Goal: Find specific page/section: Find specific page/section

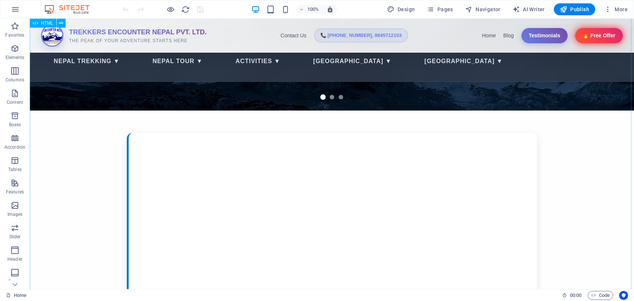
scroll to position [222, 0]
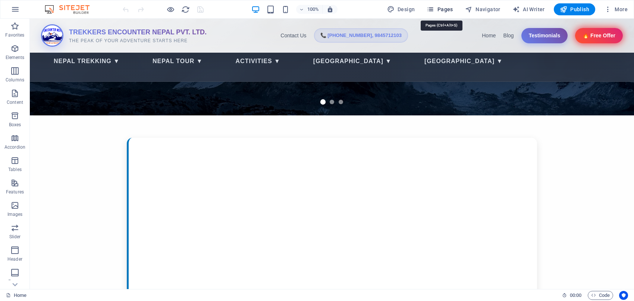
click at [432, 7] on icon "button" at bounding box center [430, 9] width 7 height 7
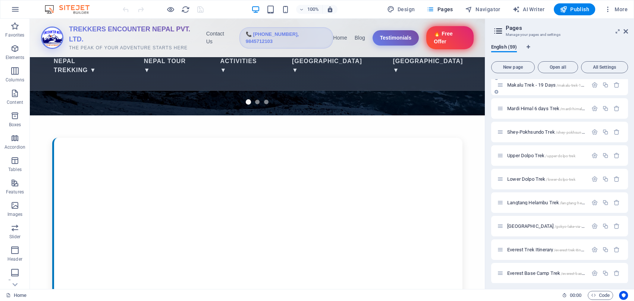
scroll to position [482, 0]
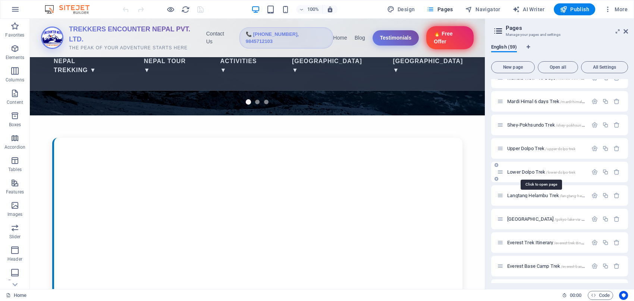
click at [527, 171] on span "Lower Dolpo Trek /lower-dolpo-trek" at bounding box center [541, 172] width 68 height 6
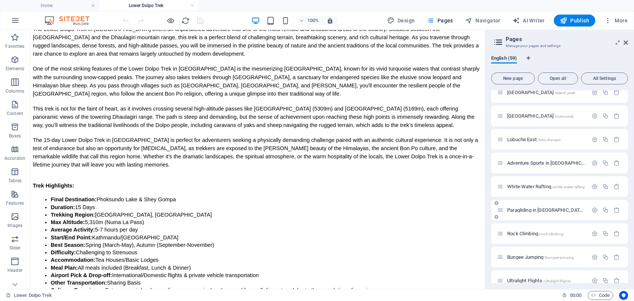
scroll to position [1150, 0]
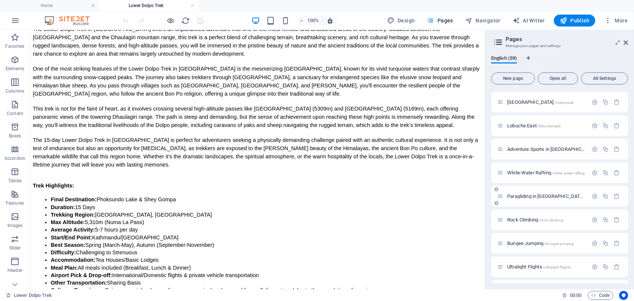
click at [519, 193] on span "Paragliding in [GEOGRAPHIC_DATA] /paragliding-in-[GEOGRAPHIC_DATA]" at bounding box center [565, 196] width 117 height 6
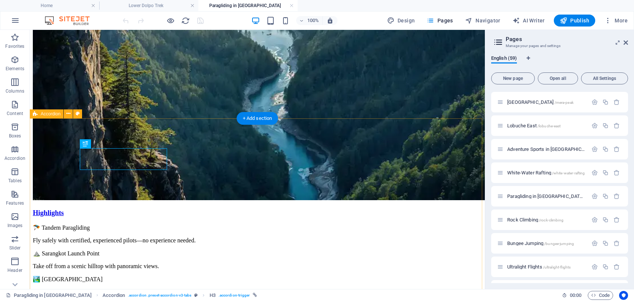
scroll to position [424, 0]
